Goal: Information Seeking & Learning: Learn about a topic

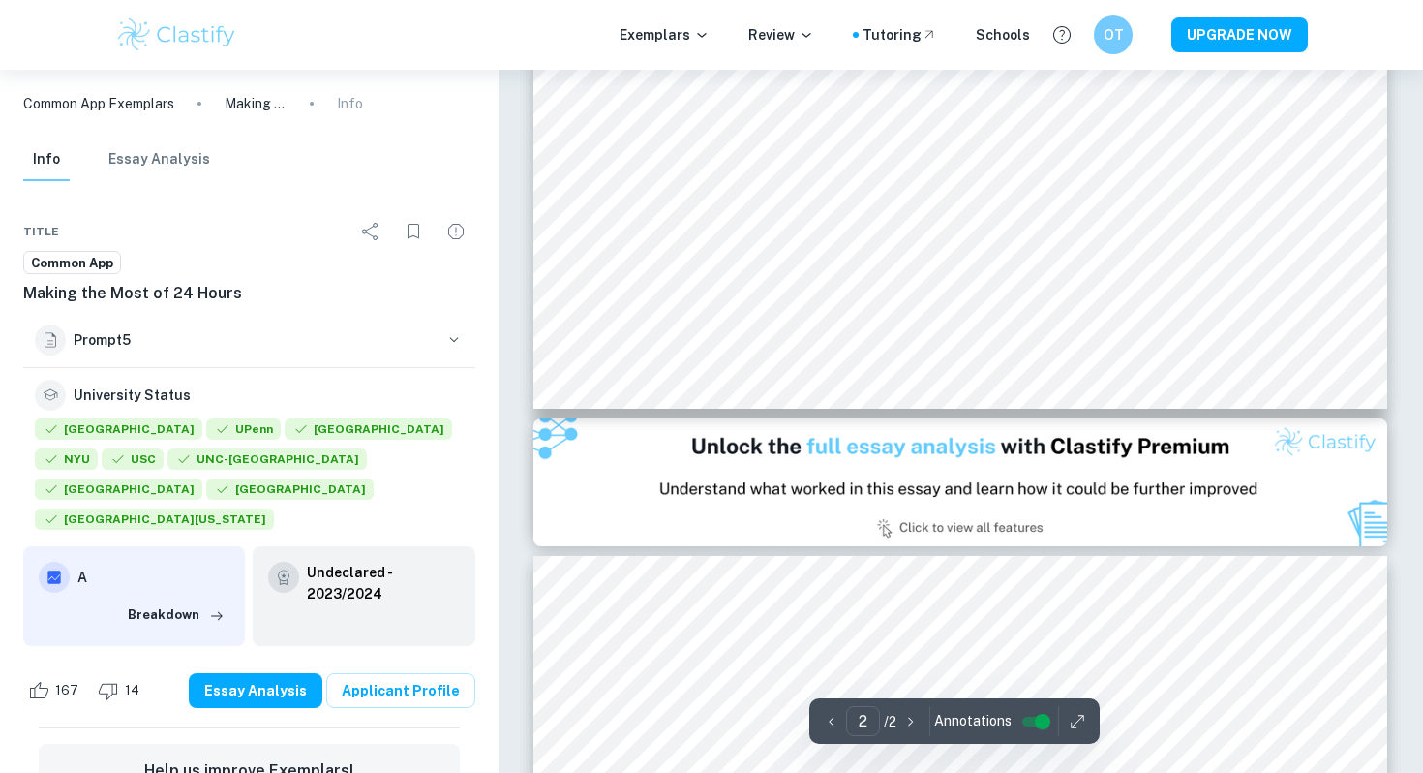
type input "1"
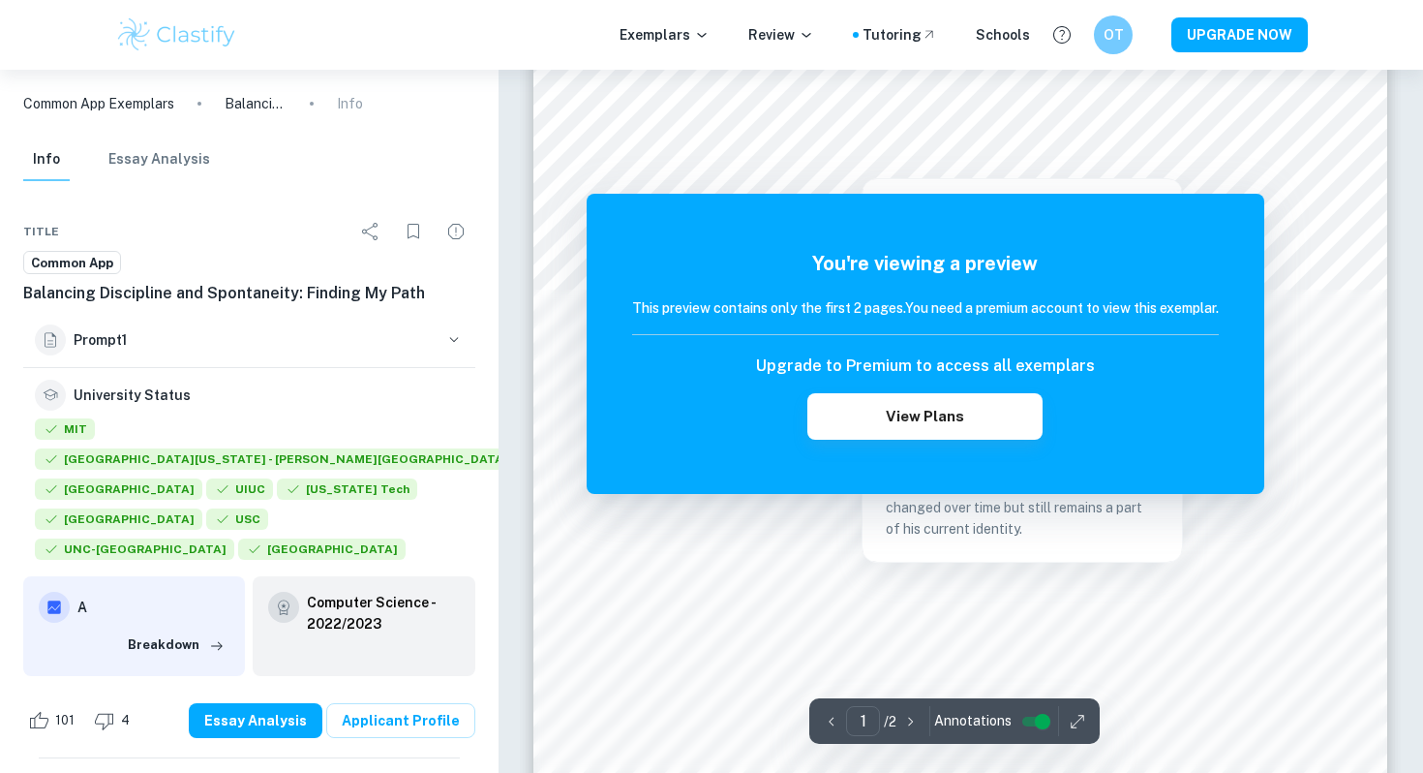
scroll to position [171, 0]
